Goal: Information Seeking & Learning: Learn about a topic

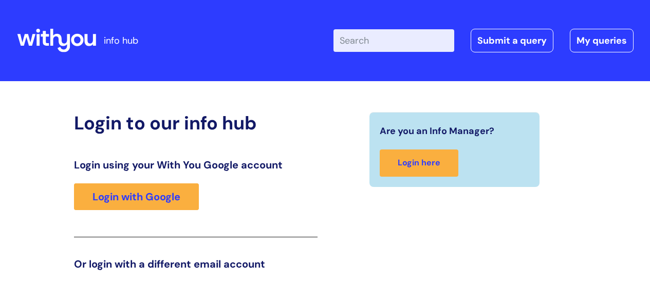
scroll to position [157, 0]
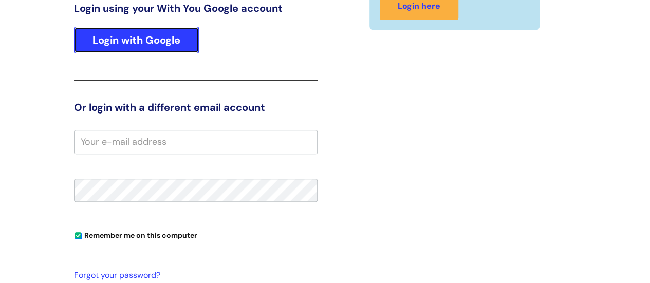
click at [191, 42] on link "Login with Google" at bounding box center [136, 40] width 125 height 27
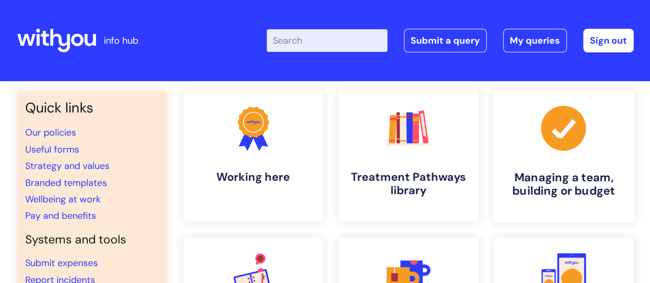
click at [593, 171] on h4 "Managing a team, building or budget" at bounding box center [563, 185] width 125 height 28
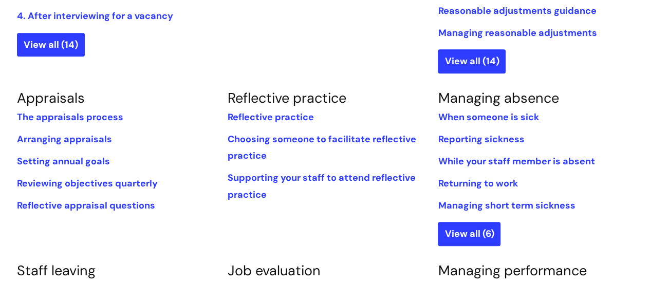
scroll to position [126, 0]
